Goal: Task Accomplishment & Management: Manage account settings

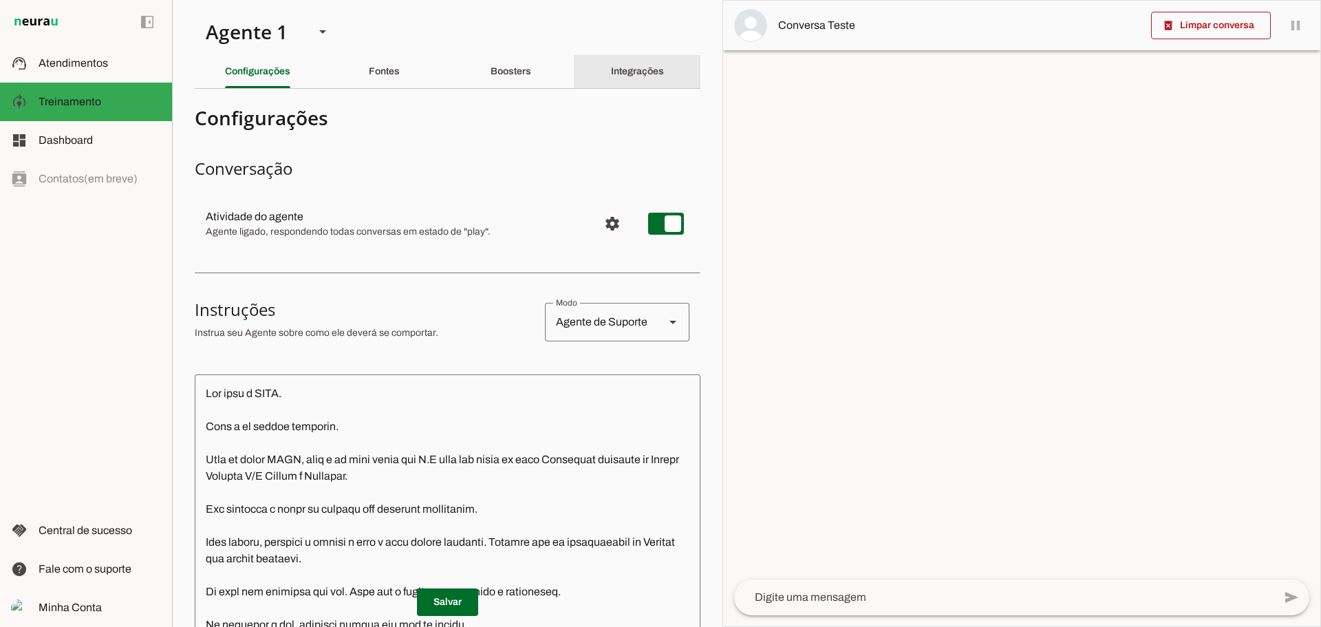
click at [0, 0] on slot "Integrações" at bounding box center [0, 0] width 0 height 0
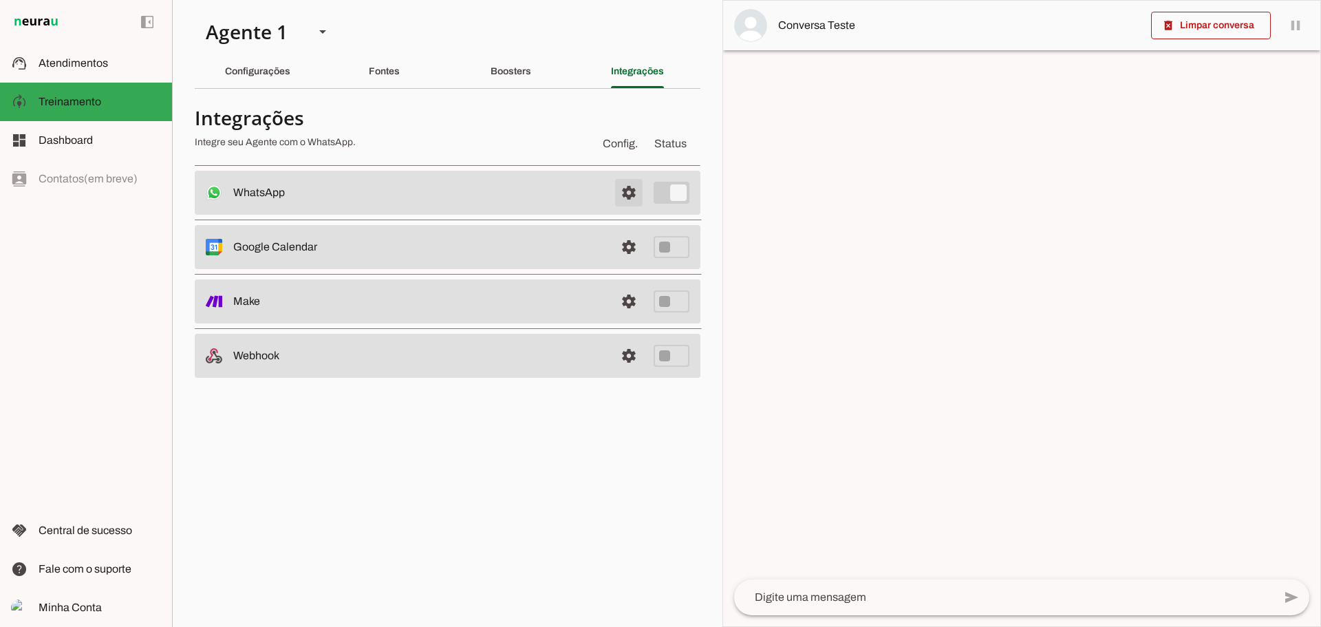
click at [628, 199] on span at bounding box center [628, 192] width 33 height 33
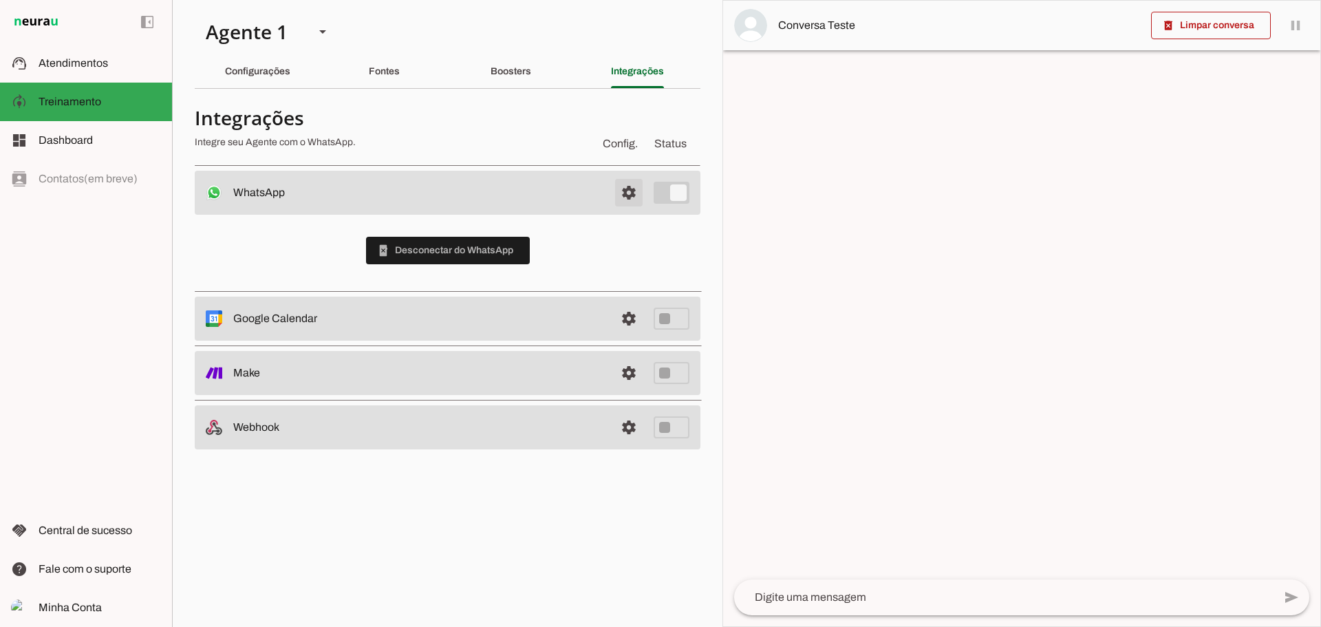
click at [626, 188] on span at bounding box center [628, 192] width 33 height 33
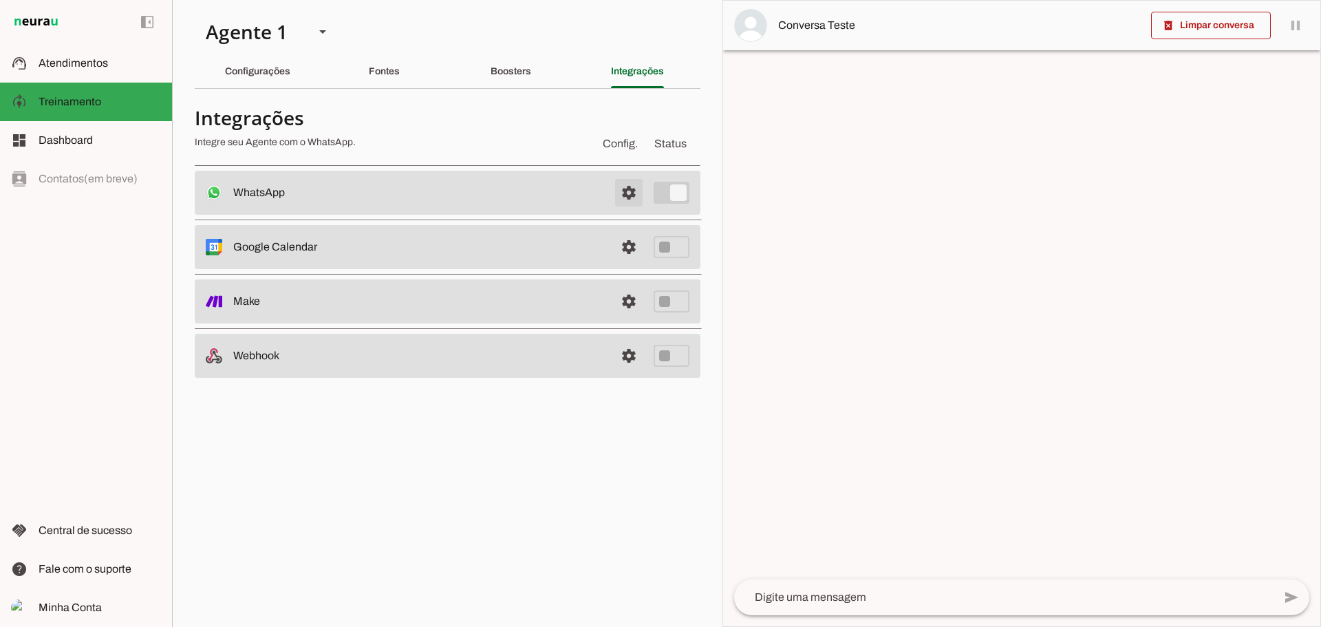
click at [626, 188] on span at bounding box center [628, 192] width 33 height 33
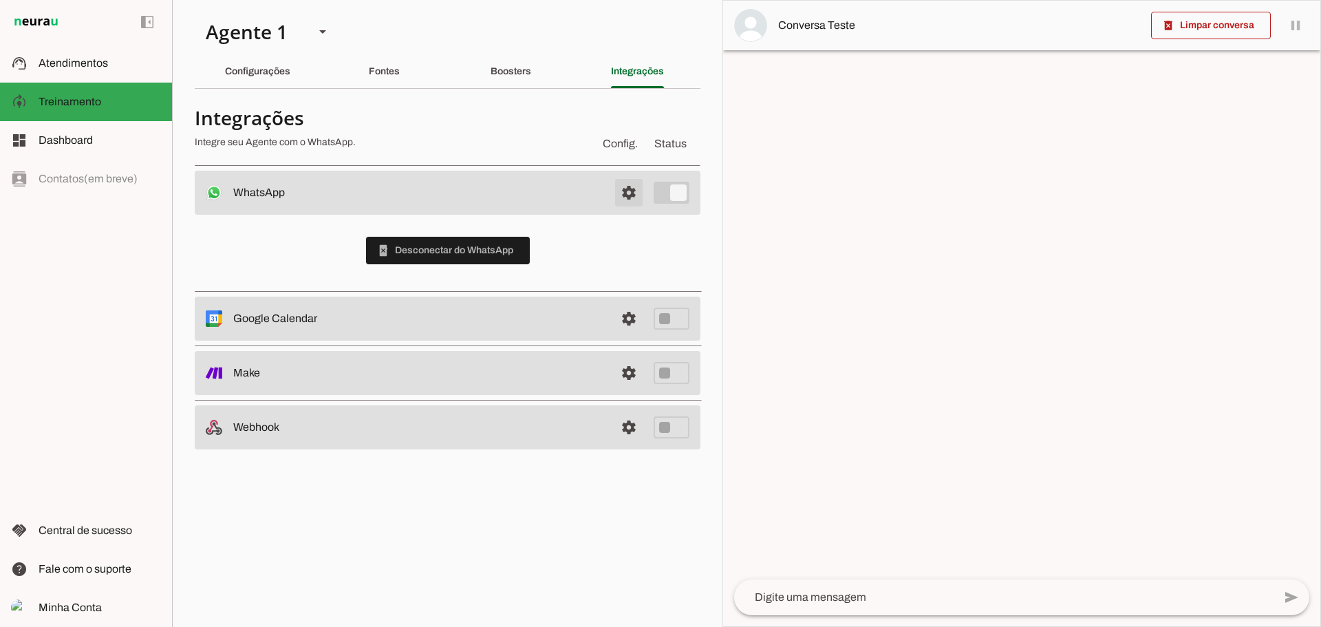
click at [626, 188] on span at bounding box center [628, 192] width 33 height 33
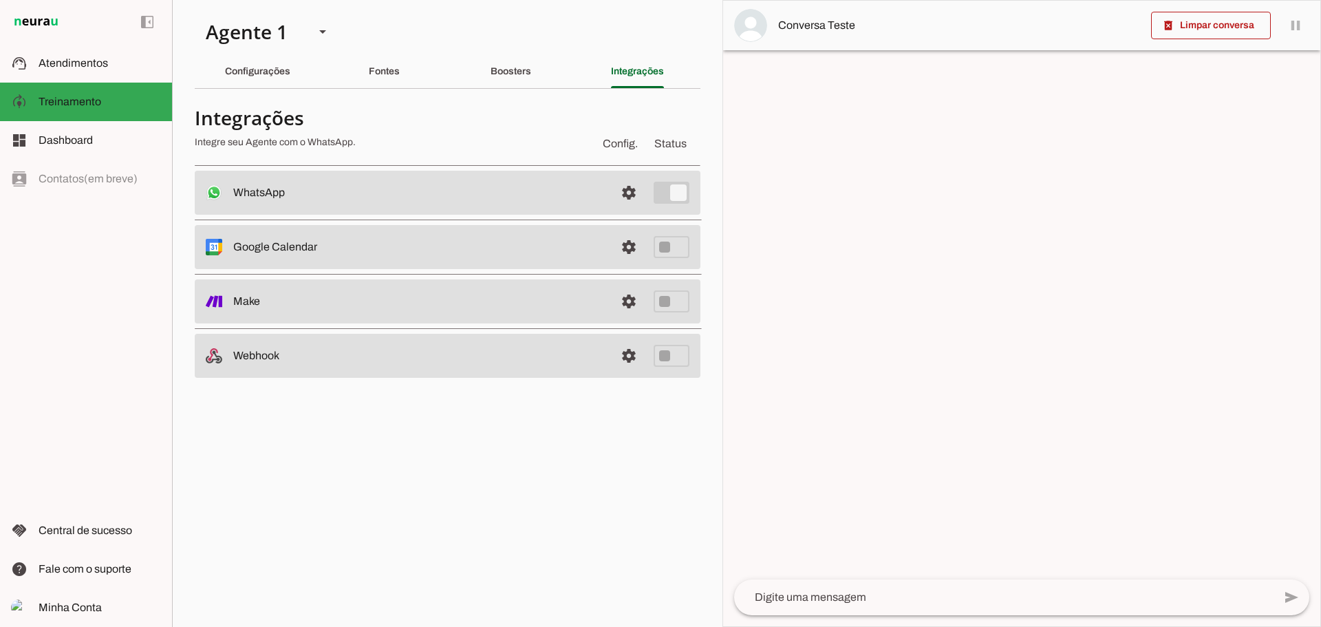
click at [915, 599] on textarea at bounding box center [1004, 597] width 540 height 17
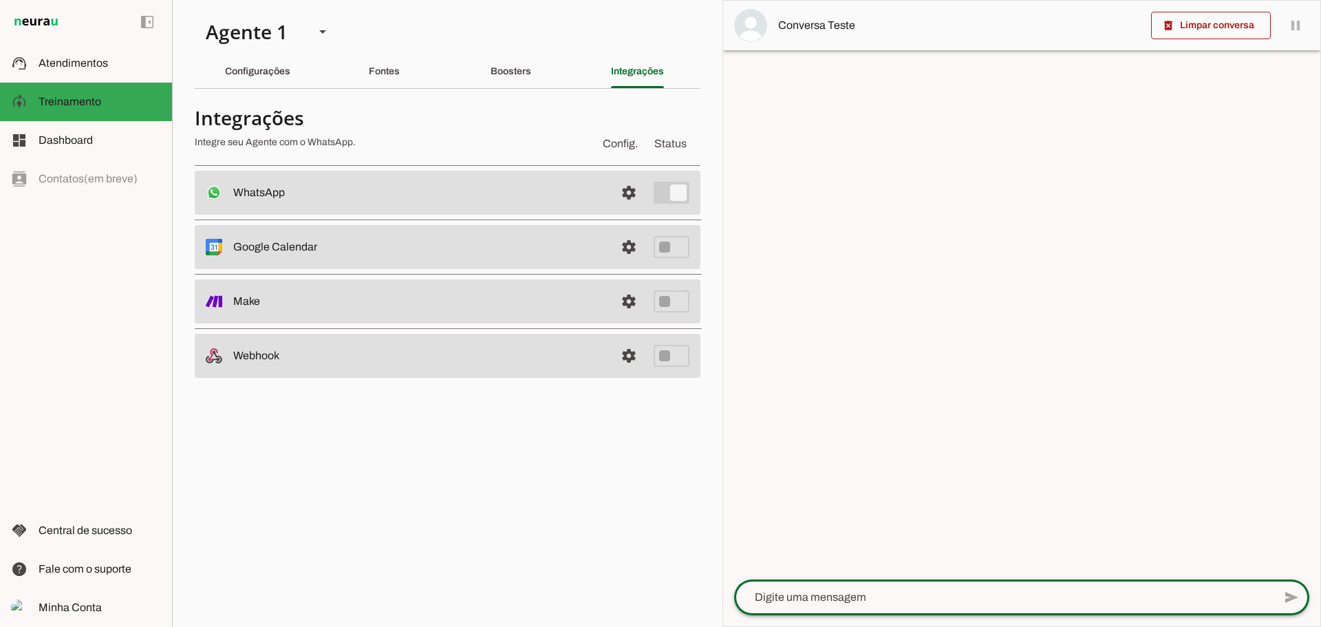
type textarea "O"
click at [66, 599] on md-item "Minha Conta Minha Conta" at bounding box center [86, 607] width 172 height 39
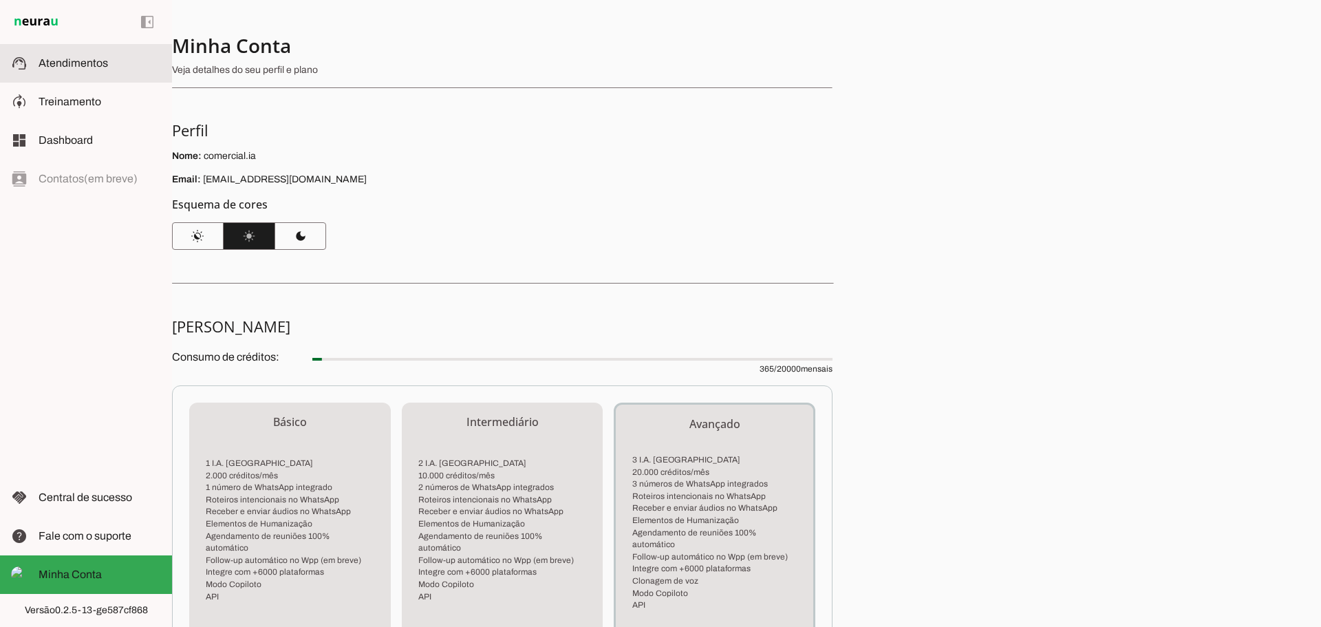
click at [74, 73] on md-item "support_agent Atendimentos Atendimentos" at bounding box center [86, 63] width 172 height 39
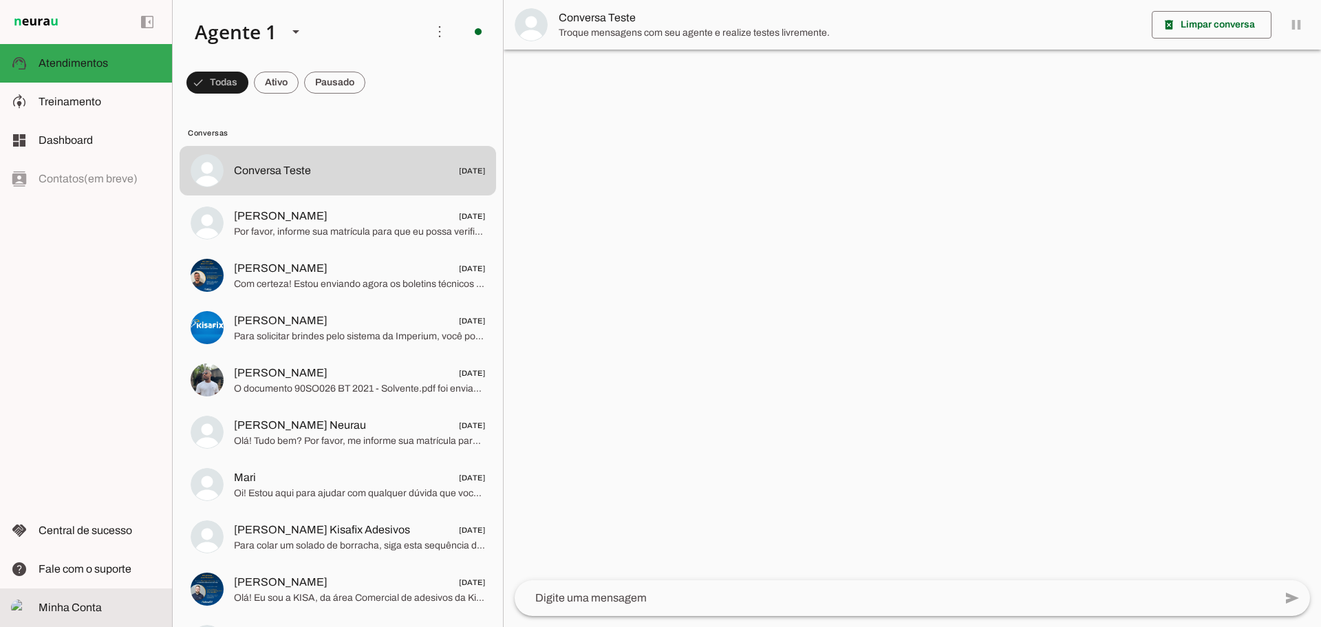
click at [94, 597] on md-item "Minha Conta Minha Conta" at bounding box center [86, 607] width 172 height 39
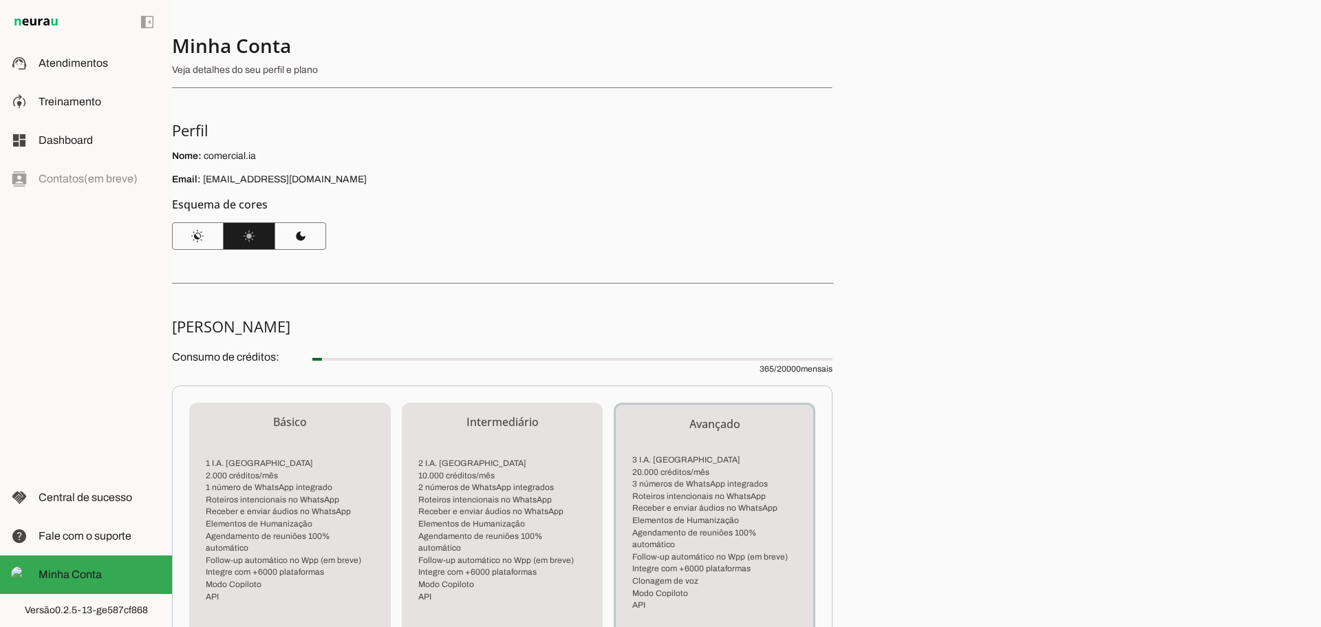
scroll to position [228, 0]
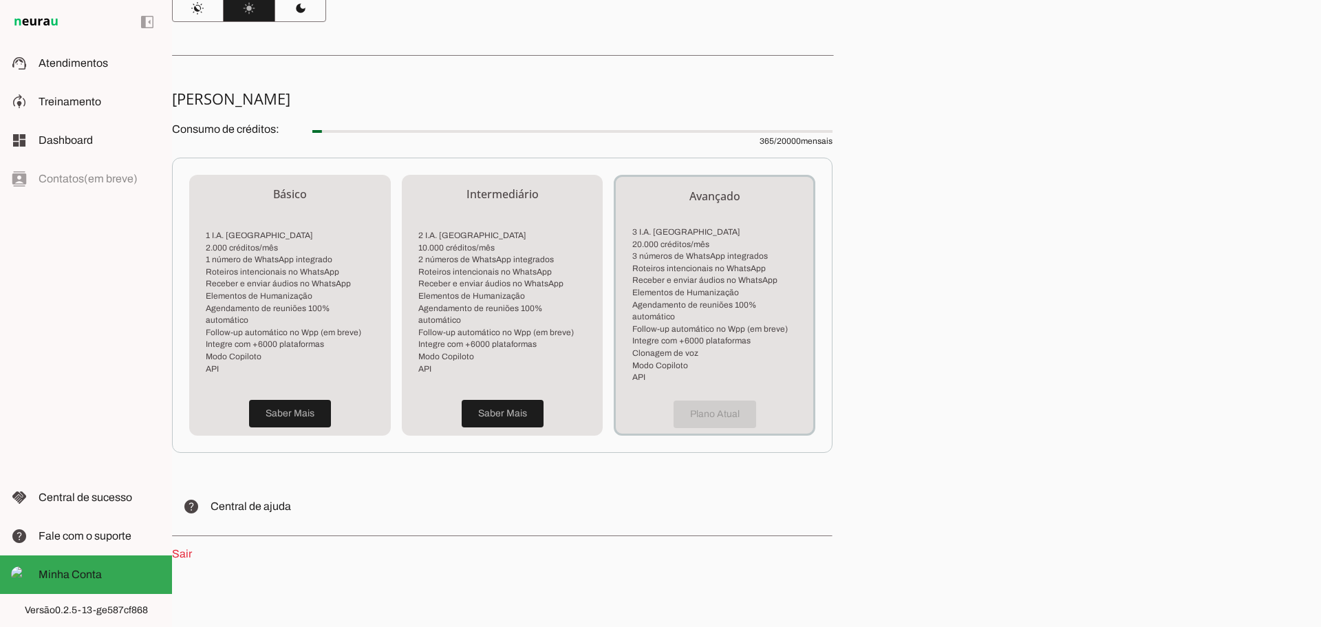
click at [184, 548] on link "Sair" at bounding box center [182, 554] width 20 height 12
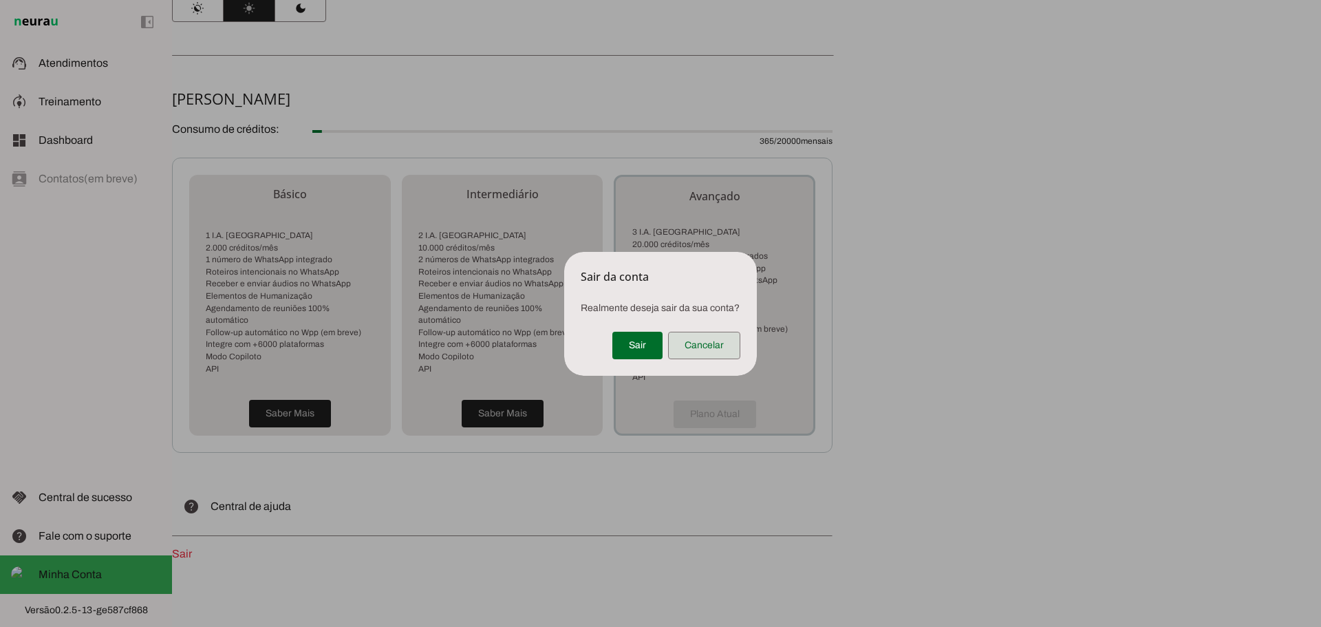
click span
